Goal: Obtain resource: Obtain resource

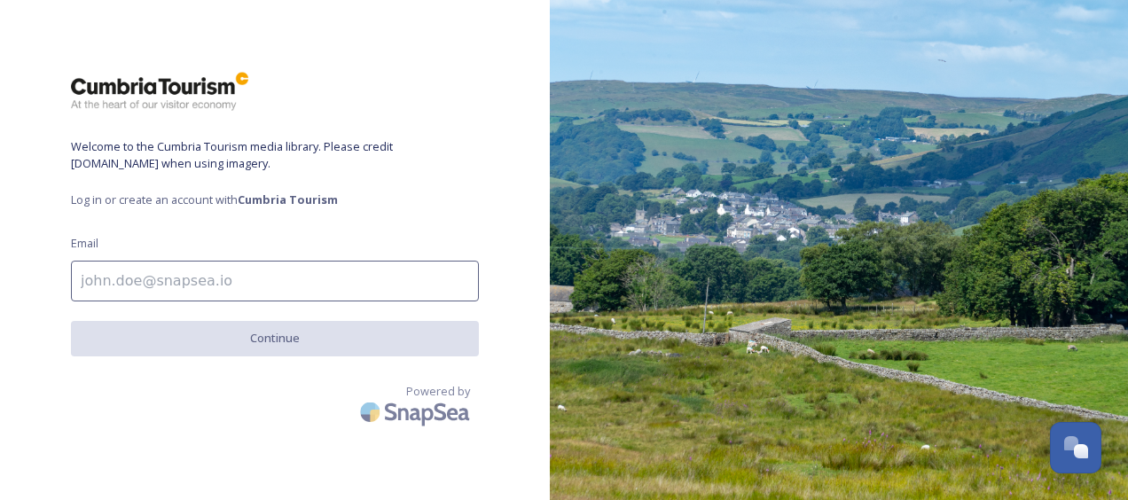
click at [232, 277] on input at bounding box center [275, 281] width 408 height 41
type input "[EMAIL_ADDRESS][PERSON_NAME][DOMAIN_NAME]"
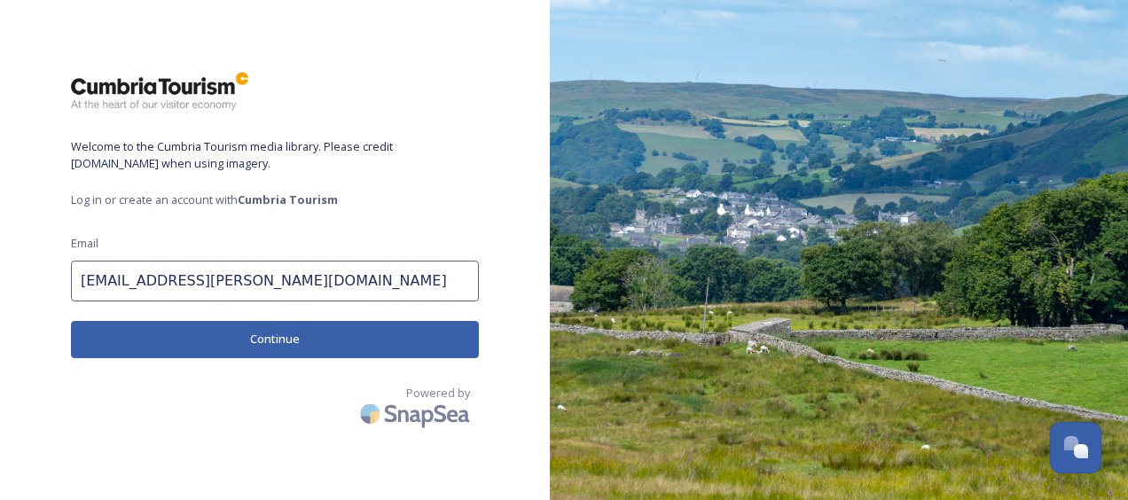
click at [255, 344] on button "Continue" at bounding box center [275, 339] width 408 height 36
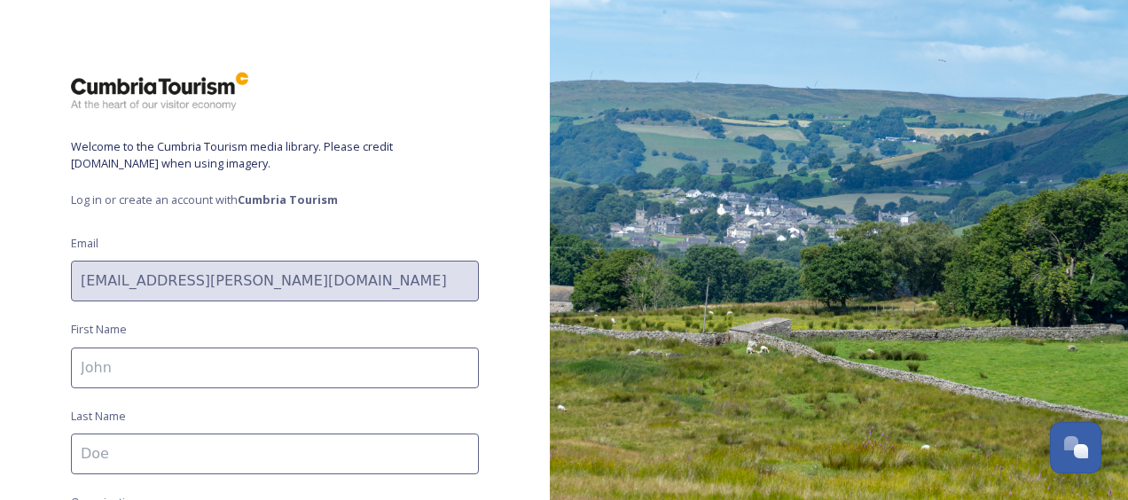
click at [261, 374] on input at bounding box center [275, 368] width 408 height 41
type input "[PERSON_NAME]"
type input "VisitBritain"
drag, startPoint x: 110, startPoint y: 366, endPoint x: 363, endPoint y: 309, distance: 259.3
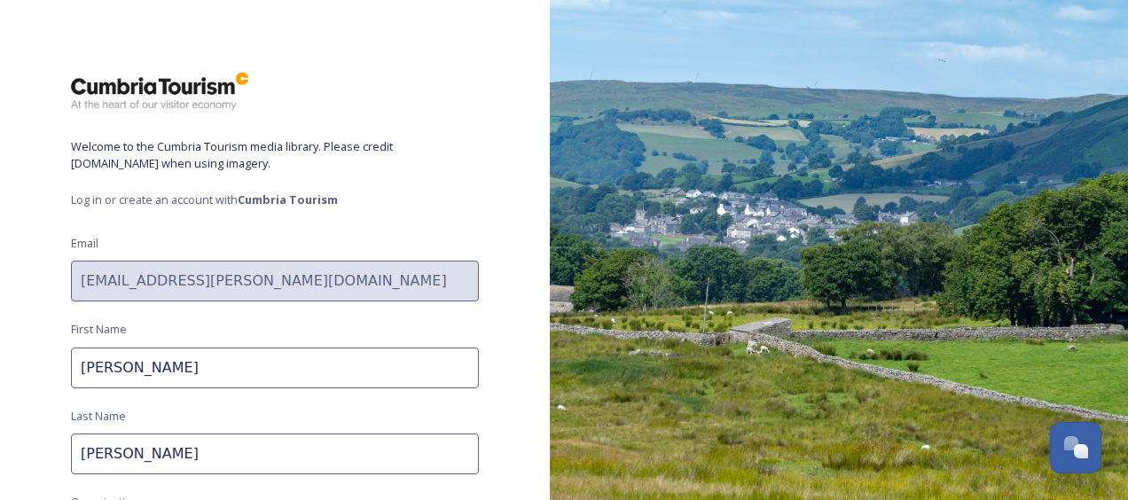
click at [363, 309] on div "Welcome to the Cumbria Tourism media library. Please credit [DOMAIN_NAME] when …" at bounding box center [275, 250] width 550 height 358
type input "Jack"
click at [30, 366] on div "Welcome to the Cumbria Tourism media library. Please credit [DOMAIN_NAME] when …" at bounding box center [275, 250] width 550 height 358
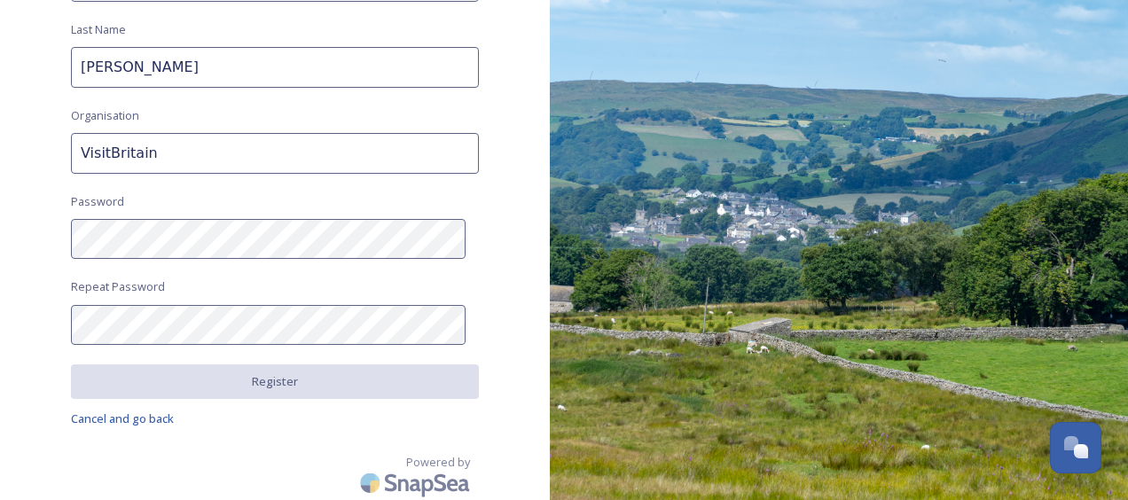
scroll to position [388, 0]
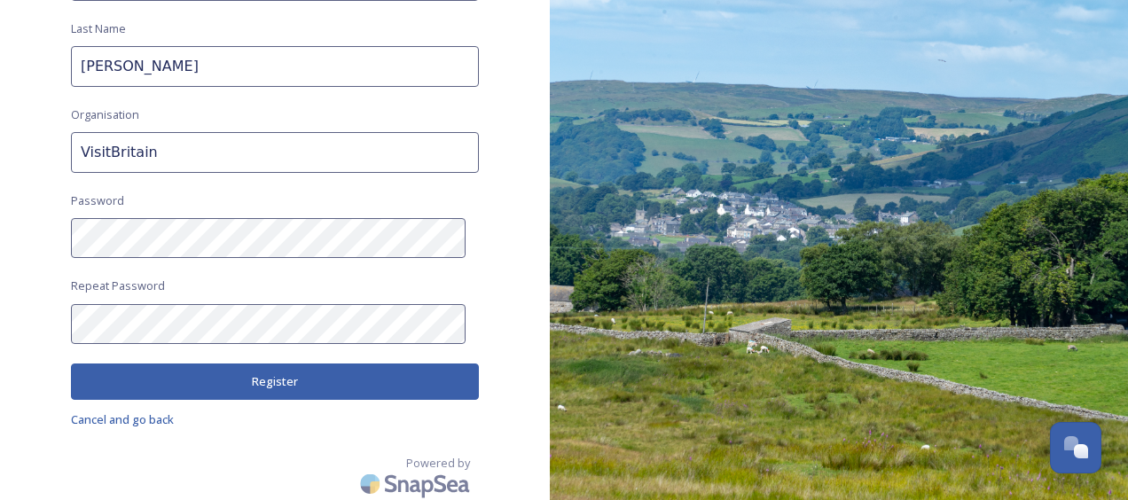
click at [254, 378] on button "Register" at bounding box center [275, 382] width 408 height 36
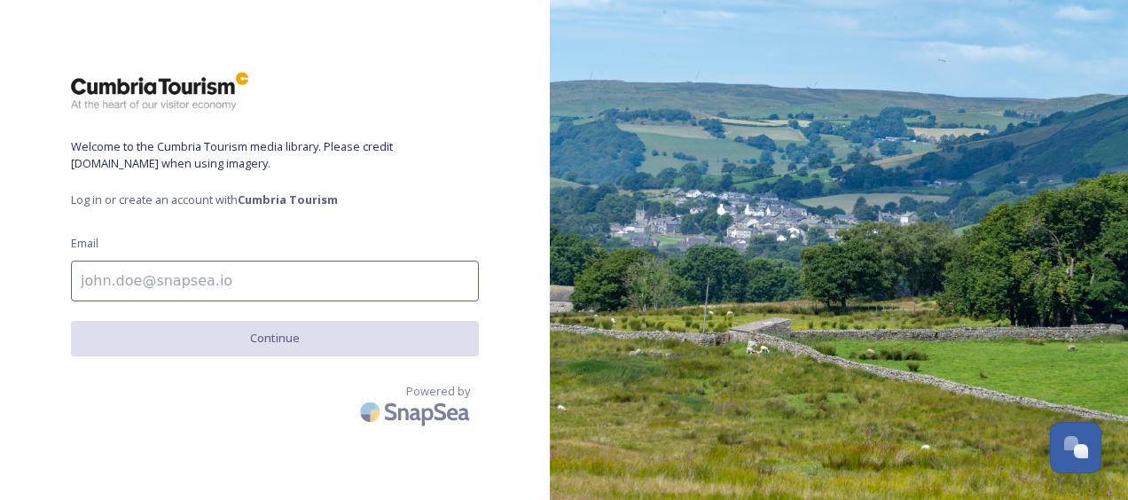
click at [231, 277] on input at bounding box center [275, 281] width 408 height 41
type input "[EMAIL_ADDRESS][PERSON_NAME][DOMAIN_NAME]"
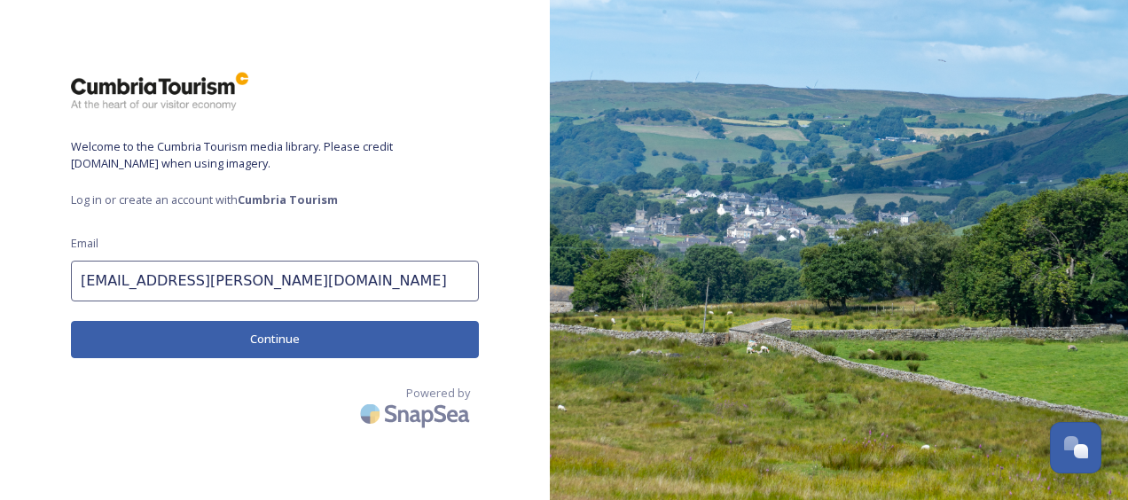
click at [243, 328] on button "Continue" at bounding box center [275, 339] width 408 height 36
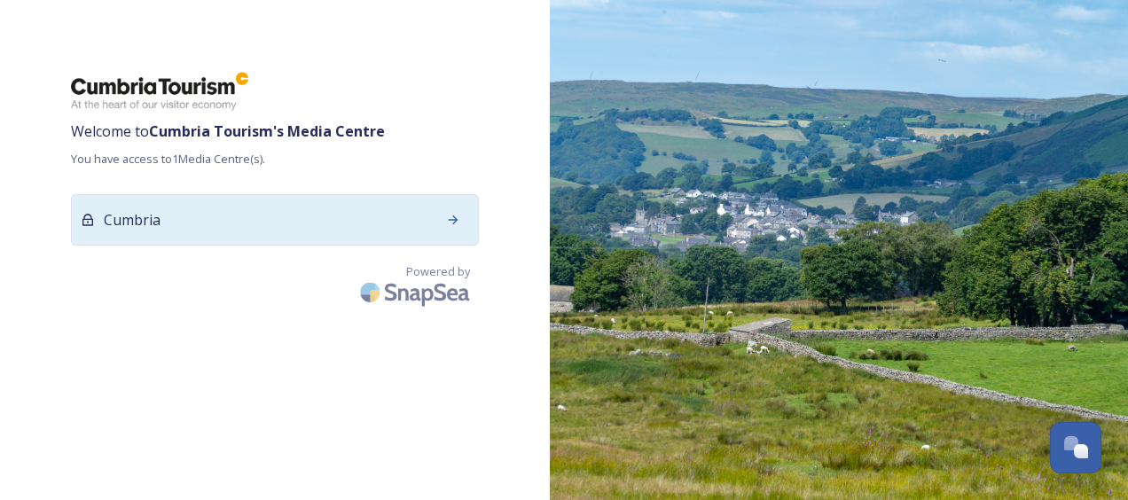
click at [399, 226] on div "Cumbria" at bounding box center [275, 219] width 408 height 51
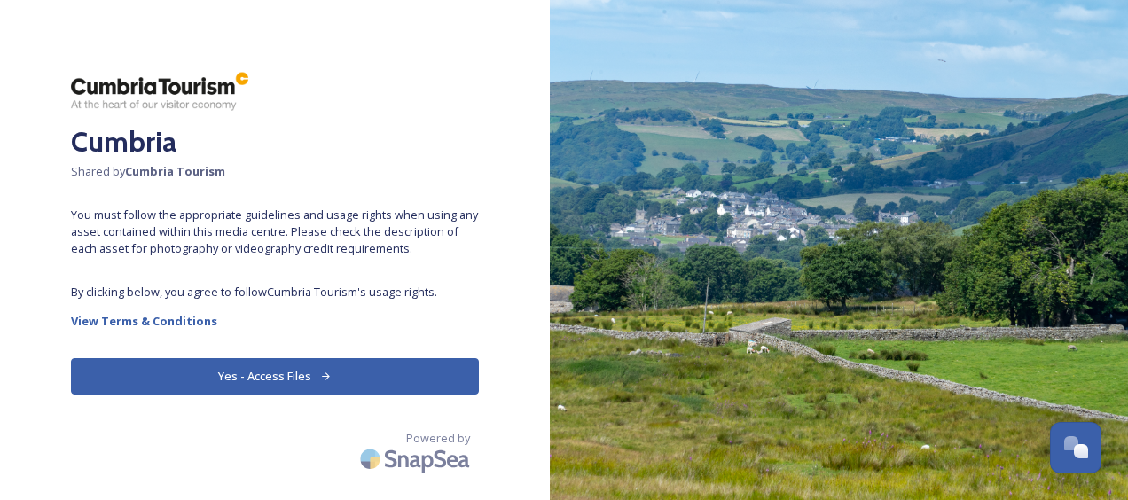
click at [288, 362] on button "Yes - Access Files" at bounding box center [275, 376] width 408 height 36
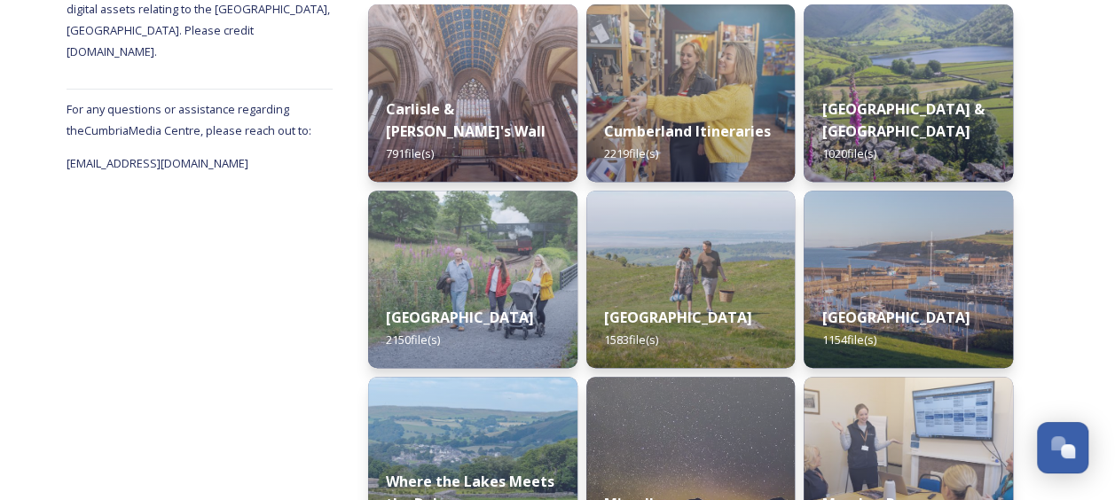
scroll to position [360, 0]
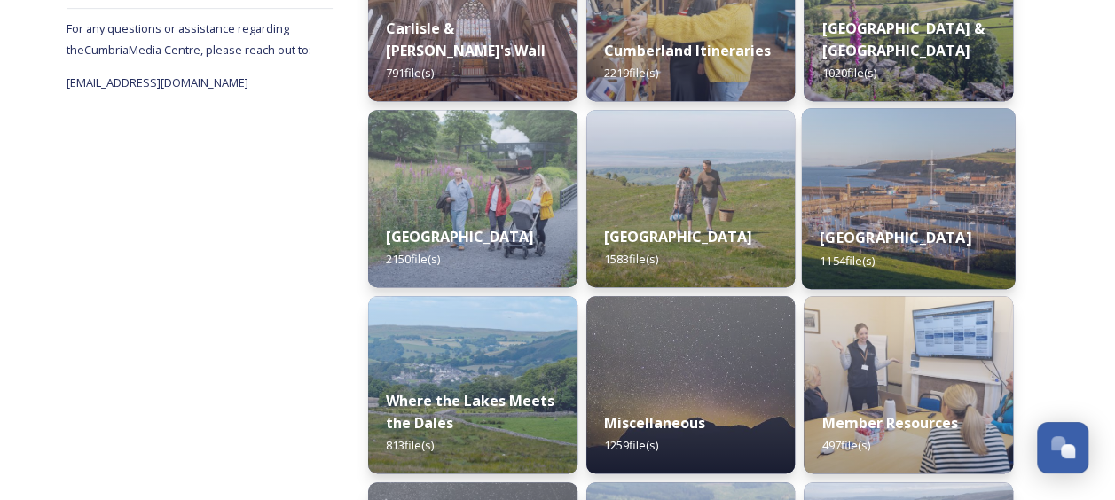
click at [857, 228] on strong "Western Lake District & Coast" at bounding box center [895, 238] width 151 height 20
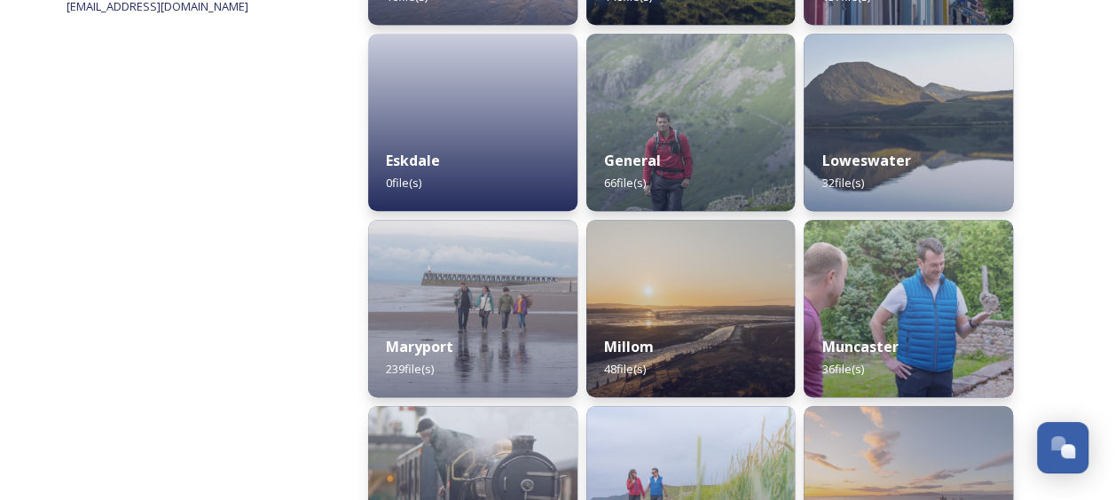
scroll to position [439, 0]
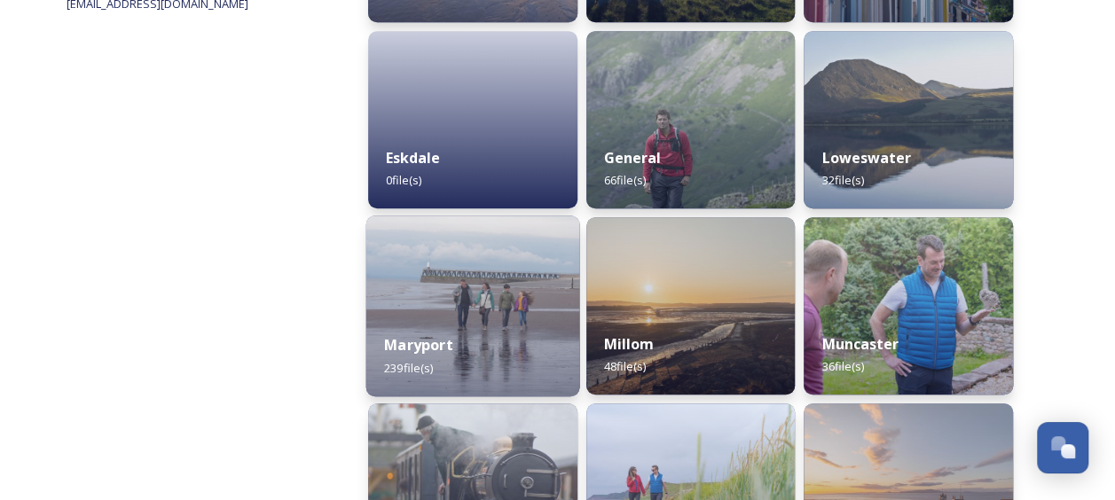
click at [444, 333] on div "Maryport 239 file(s)" at bounding box center [472, 356] width 213 height 81
